Goal: Information Seeking & Learning: Check status

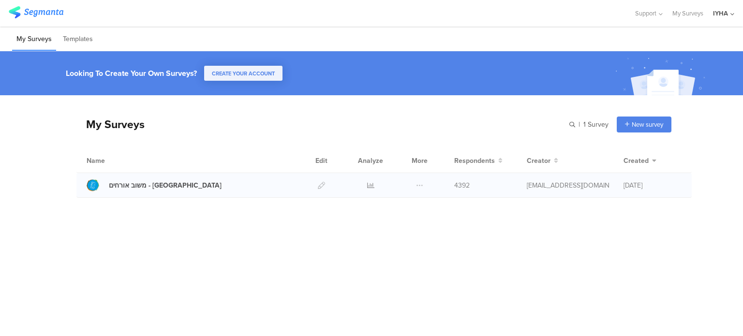
click at [374, 185] on div at bounding box center [370, 185] width 29 height 24
click at [370, 185] on icon at bounding box center [370, 185] width 7 height 7
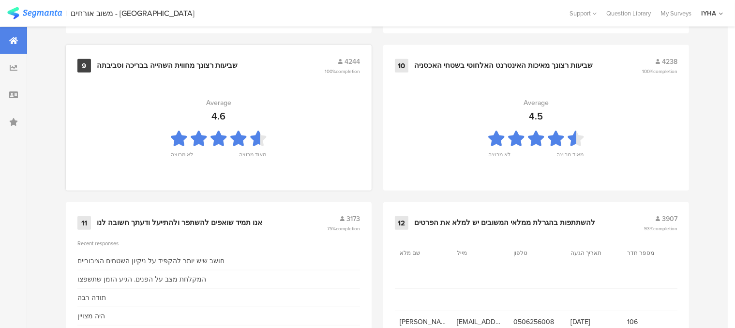
scroll to position [1087, 0]
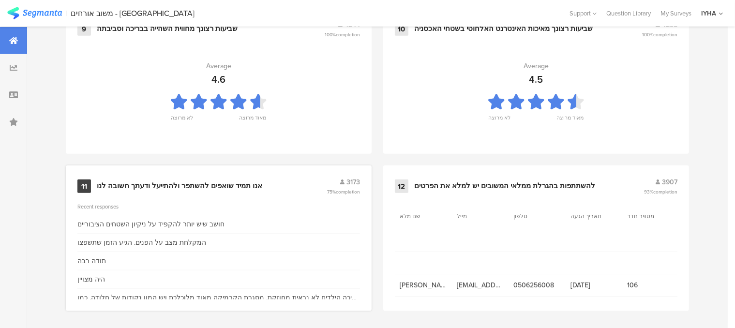
click at [197, 182] on div "אנו תמיד שואפים להשתפר ולהתייעל ודעתך חשובה לנו" at bounding box center [179, 186] width 165 height 10
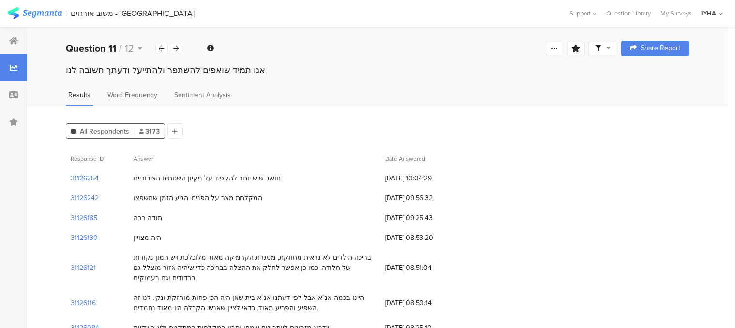
click at [91, 178] on section "31126254" at bounding box center [85, 178] width 28 height 10
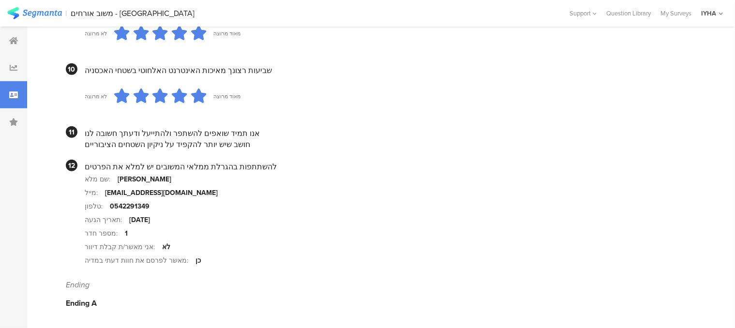
scroll to position [951, 0]
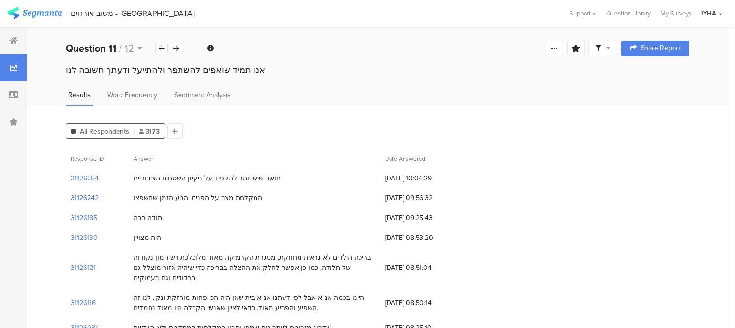
click at [86, 197] on section "31126242" at bounding box center [85, 198] width 28 height 10
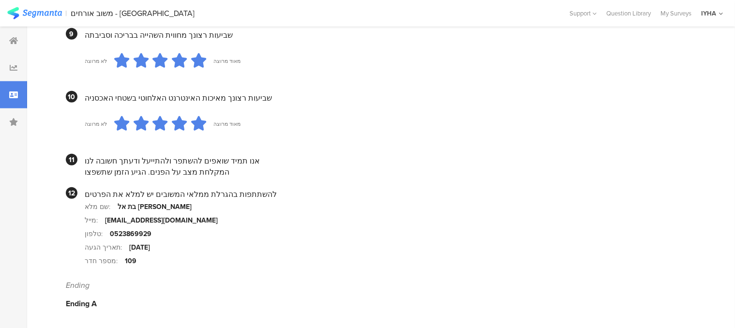
scroll to position [933, 0]
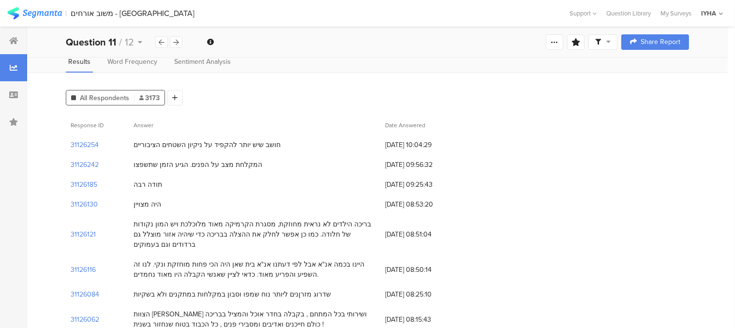
scroll to position [97, 0]
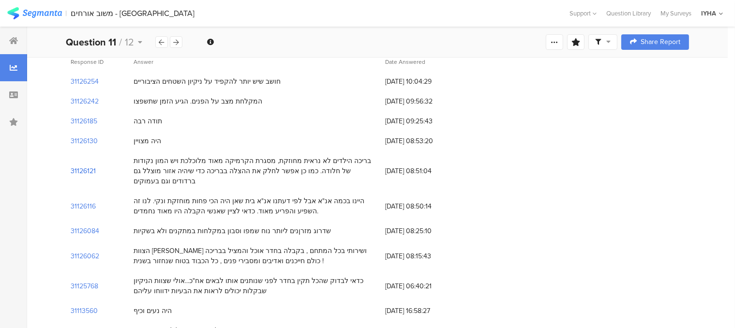
click at [90, 170] on section "31126121" at bounding box center [83, 171] width 25 height 10
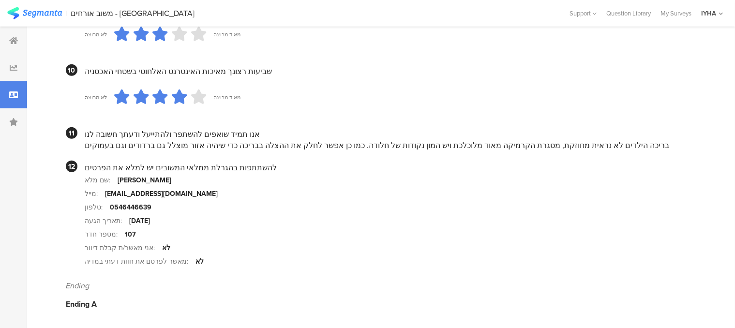
scroll to position [951, 0]
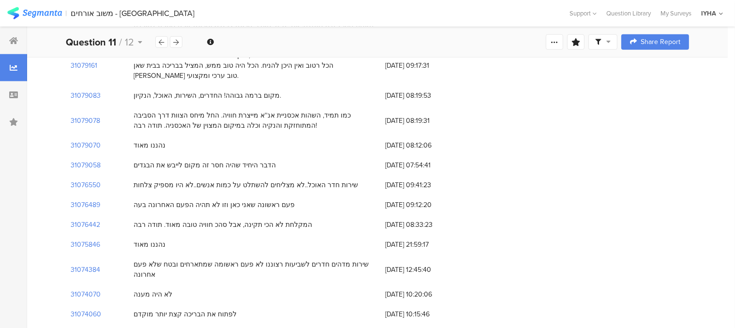
scroll to position [97, 0]
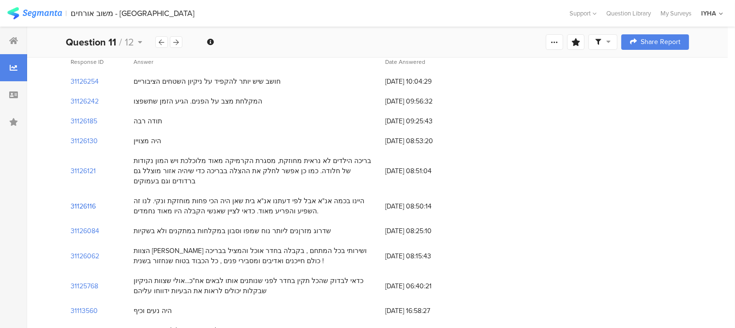
click at [92, 207] on section "31126116" at bounding box center [83, 206] width 25 height 10
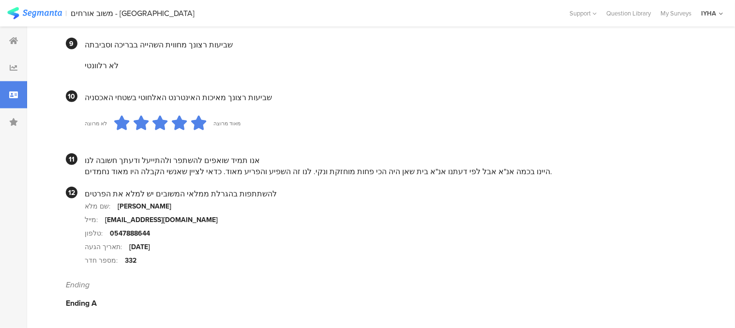
scroll to position [924, 0]
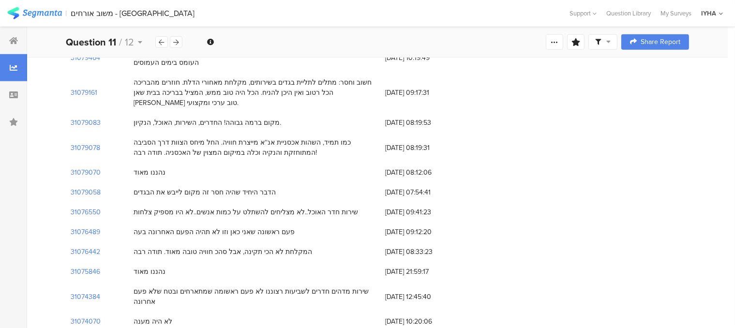
scroll to position [97, 0]
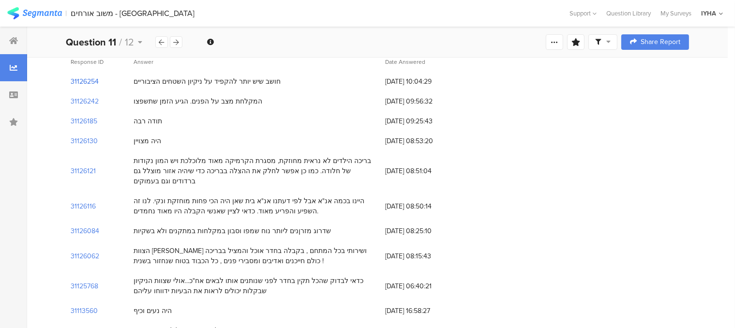
click at [76, 83] on section "31126254" at bounding box center [85, 81] width 28 height 10
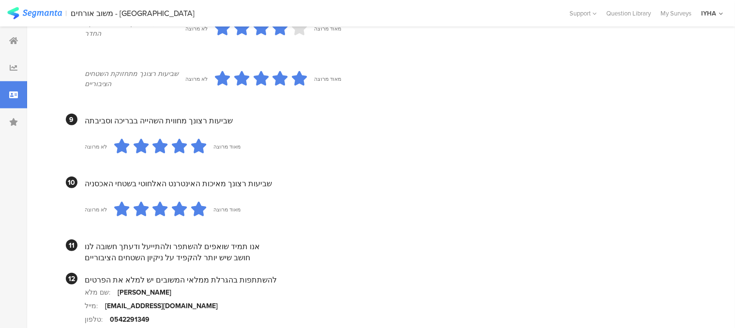
scroll to position [725, 0]
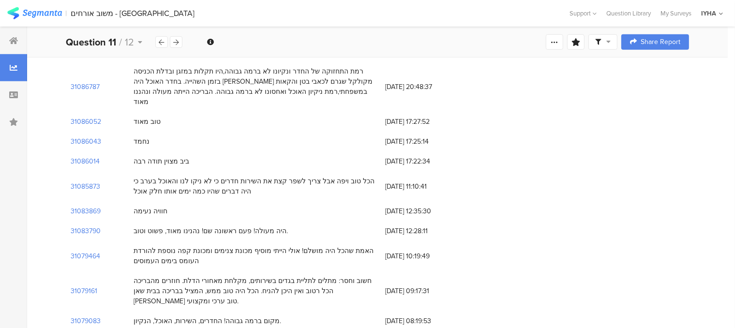
scroll to position [97, 0]
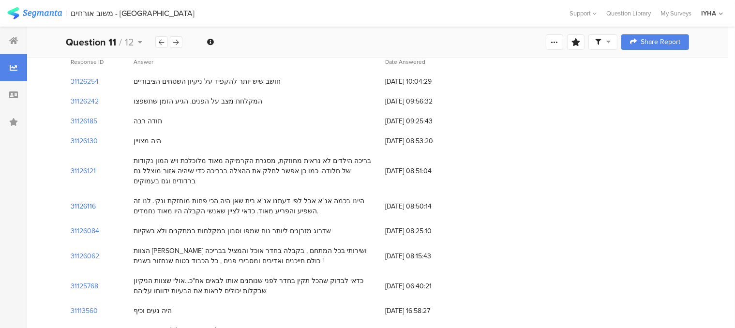
click at [90, 207] on section "31126116" at bounding box center [83, 206] width 25 height 10
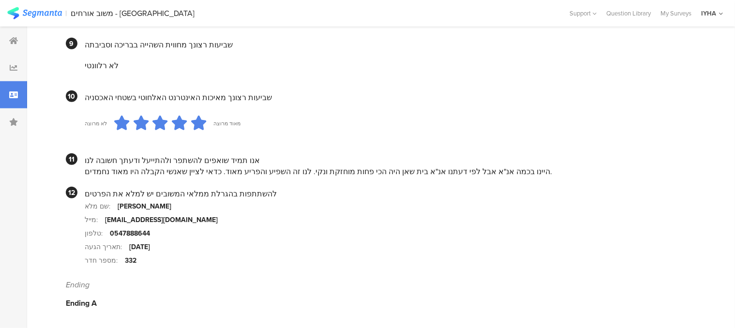
scroll to position [919, 0]
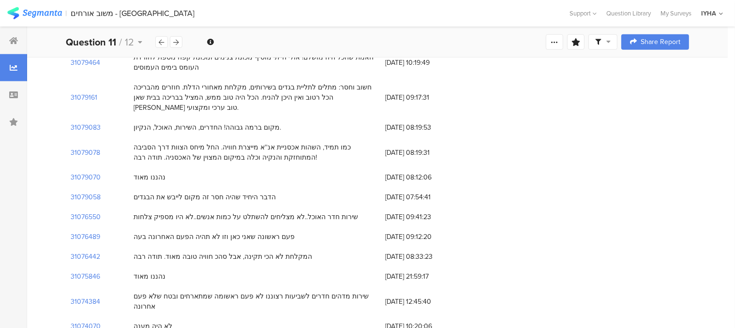
scroll to position [97, 0]
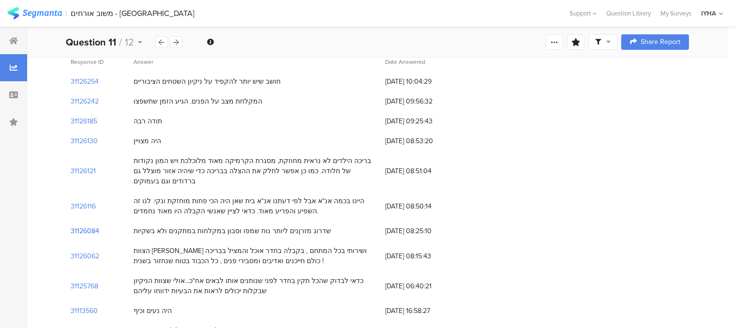
click at [97, 230] on section "31126084" at bounding box center [85, 231] width 29 height 10
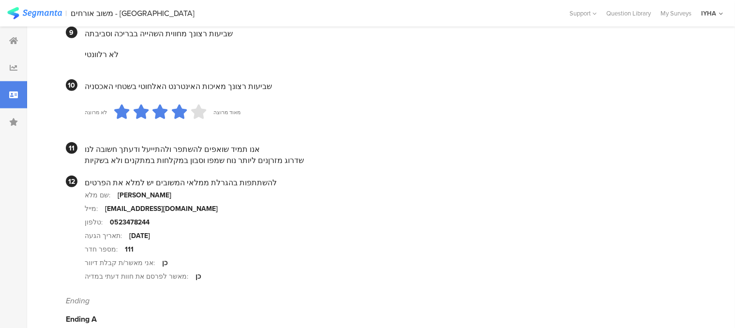
scroll to position [919, 0]
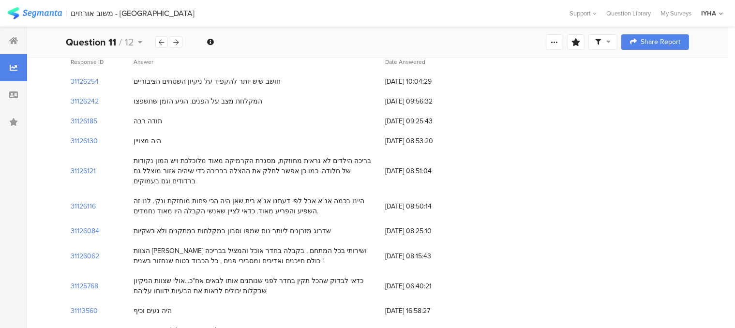
scroll to position [48, 0]
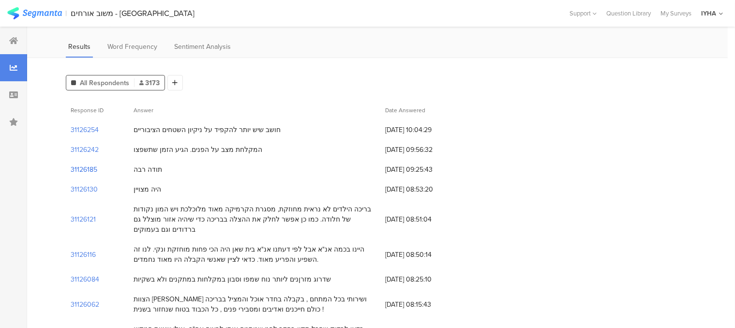
click at [89, 170] on section "31126185" at bounding box center [84, 169] width 27 height 10
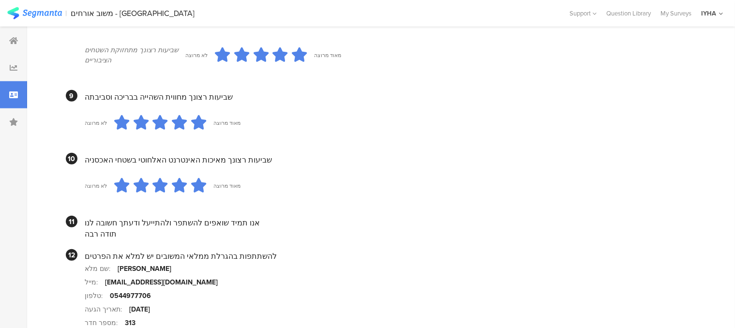
scroll to position [871, 0]
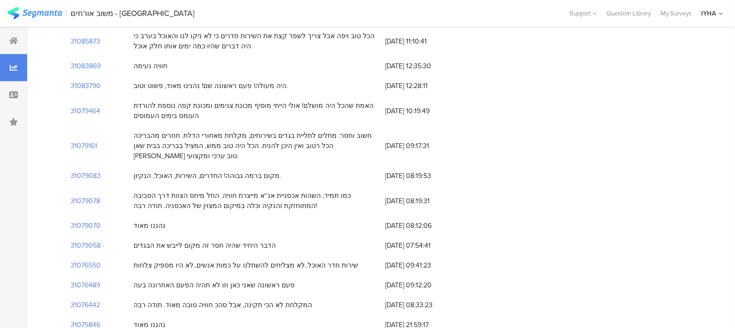
scroll to position [48, 0]
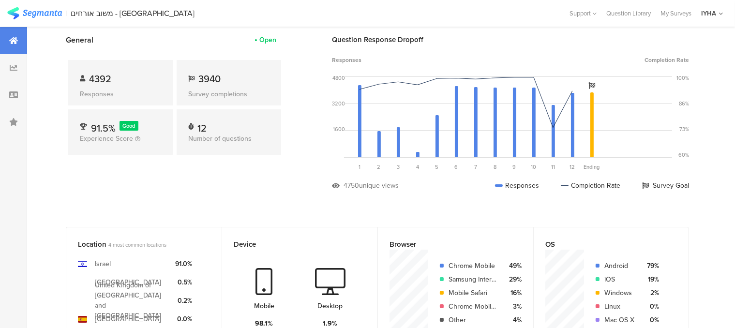
scroll to position [1087, 0]
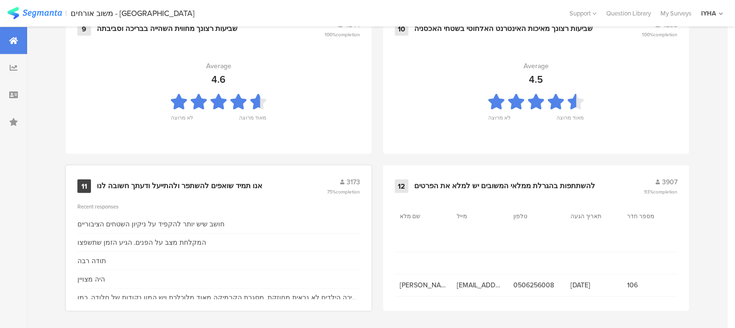
click at [218, 182] on div "אנו תמיד שואפים להשתפר ולהתייעל ודעתך חשובה לנו" at bounding box center [179, 186] width 165 height 10
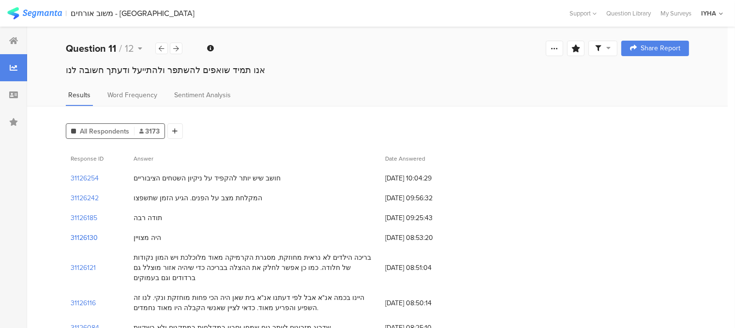
click at [83, 237] on section "31126130" at bounding box center [84, 238] width 27 height 10
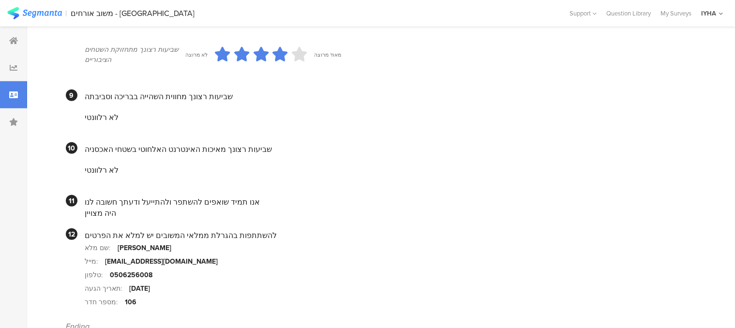
scroll to position [871, 0]
